Goal: Information Seeking & Learning: Learn about a topic

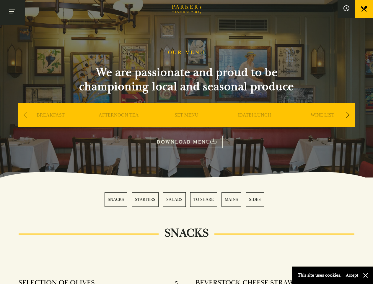
click at [12, 12] on button "Toggle navigation" at bounding box center [12, 12] width 25 height 25
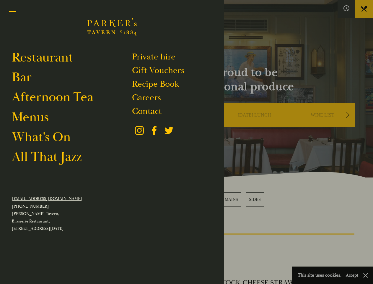
click at [347, 9] on div at bounding box center [186, 142] width 373 height 284
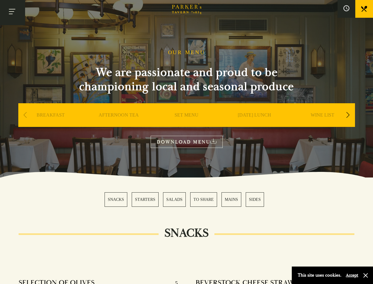
click at [348, 115] on div "Next slide" at bounding box center [348, 114] width 8 height 13
click at [25, 115] on div "Previous slide" at bounding box center [25, 114] width 8 height 13
click at [187, 199] on div "SNACKS STARTERS SALADS TO SHARE MAINS SIDES" at bounding box center [187, 199] width 164 height 14
click at [352, 275] on button "Accept" at bounding box center [352, 275] width 12 height 6
